Goal: Complete application form

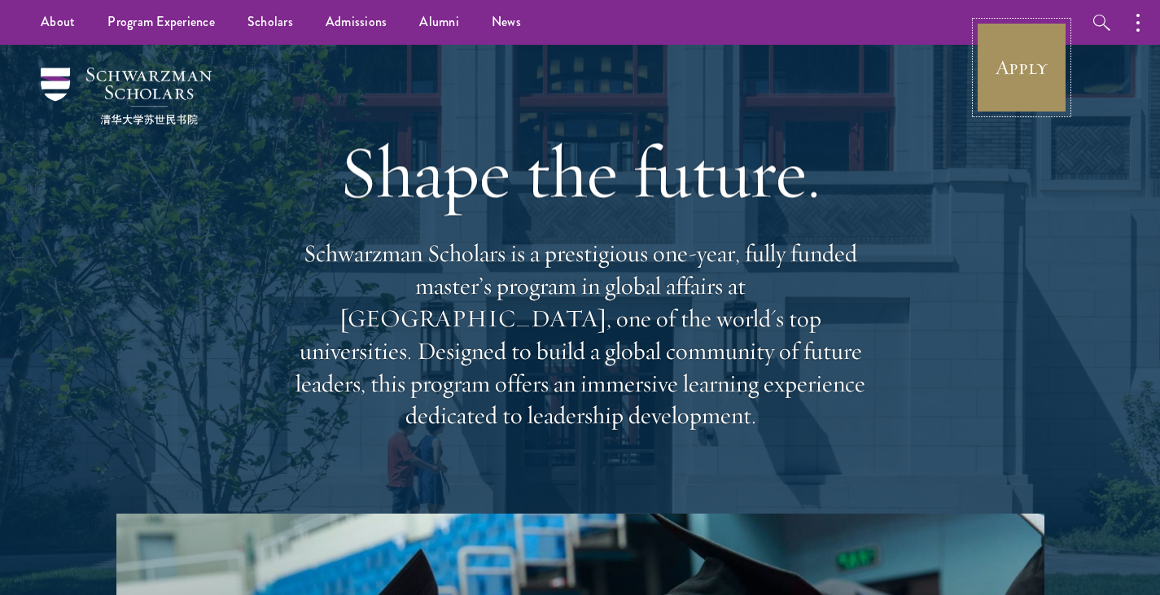
click at [1041, 85] on link "Apply" at bounding box center [1021, 67] width 91 height 91
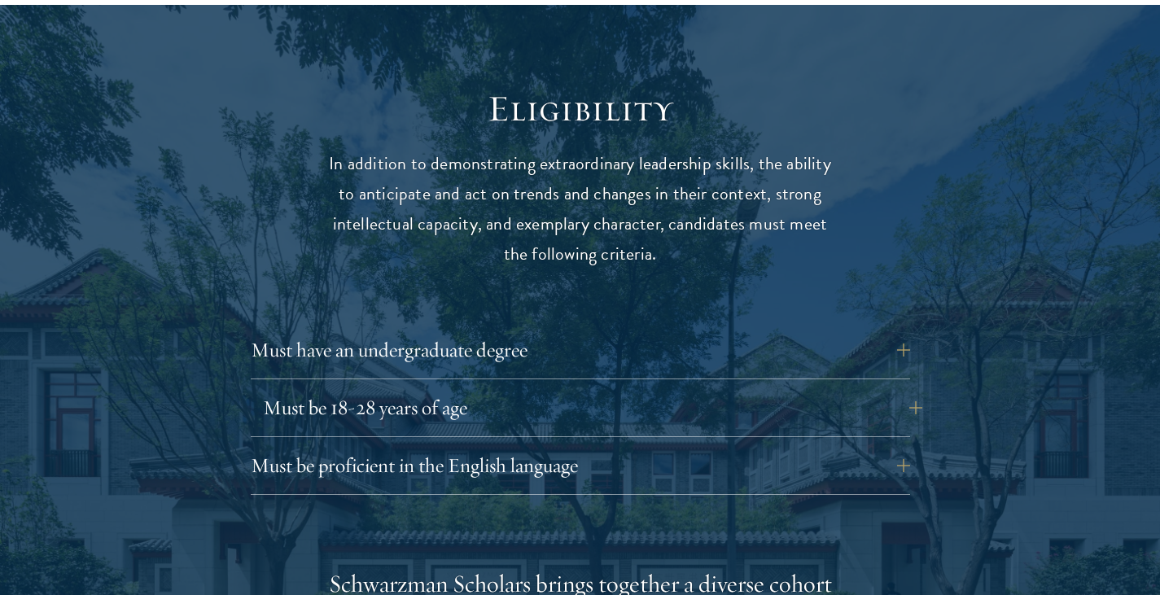
scroll to position [2198, 0]
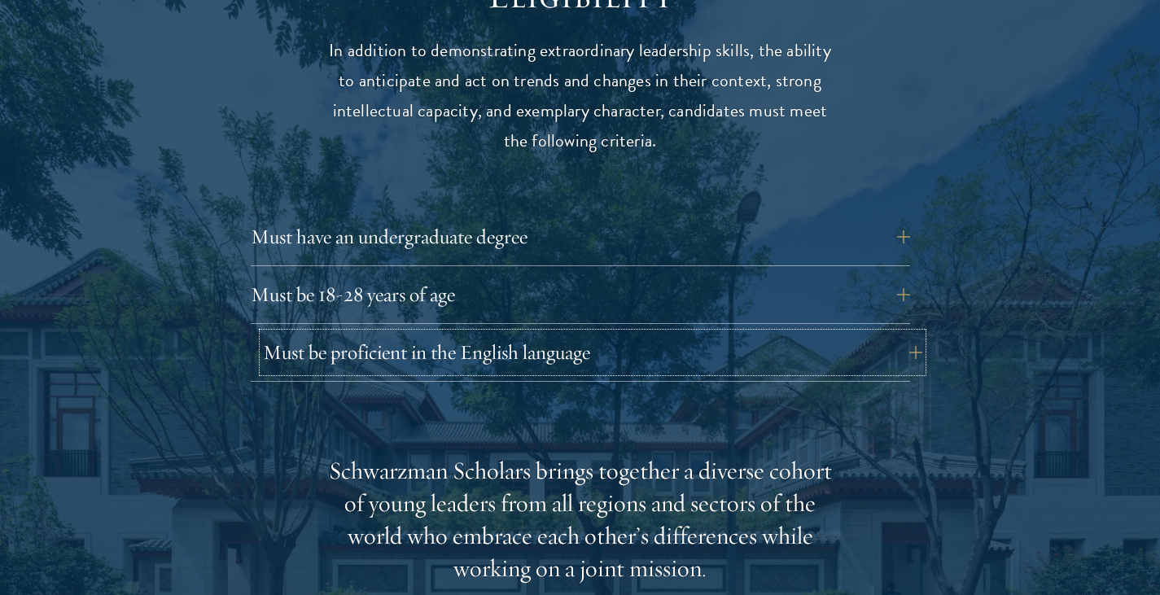
click at [648, 333] on button "Must be proficient in the English language" at bounding box center [592, 352] width 659 height 39
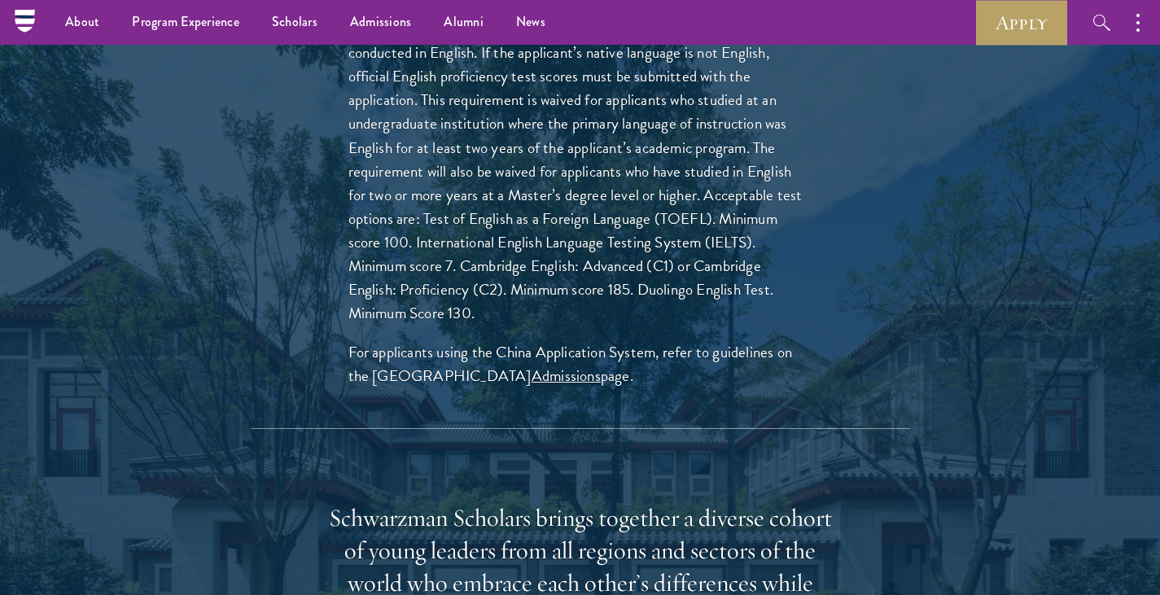
scroll to position [2524, 0]
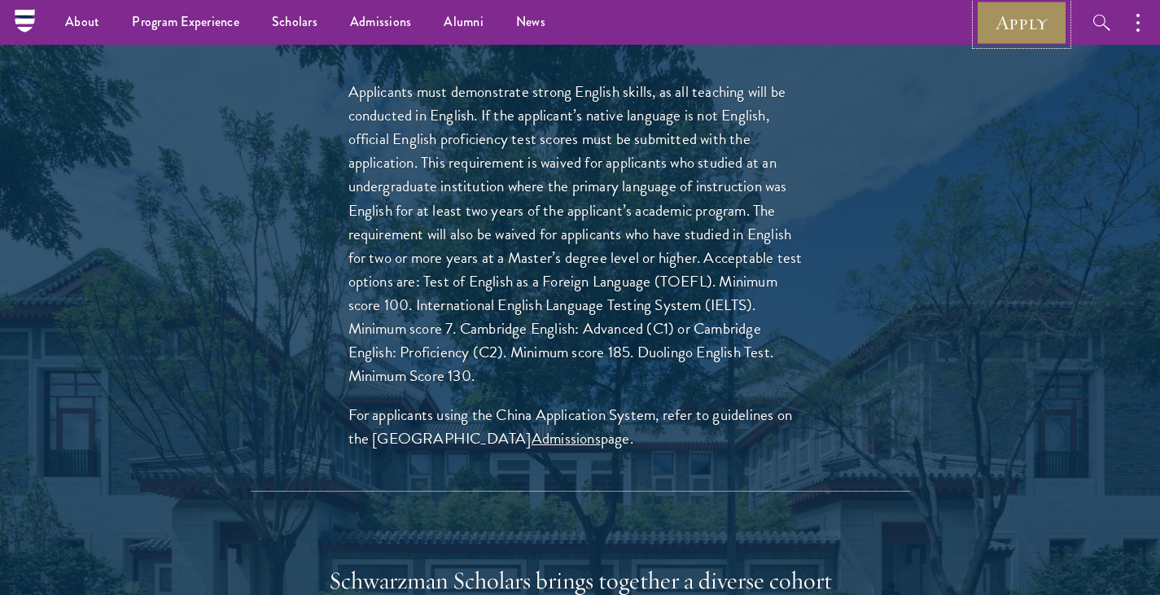
click at [1010, 30] on link "Apply" at bounding box center [1021, 22] width 91 height 45
